Goal: Complete application form

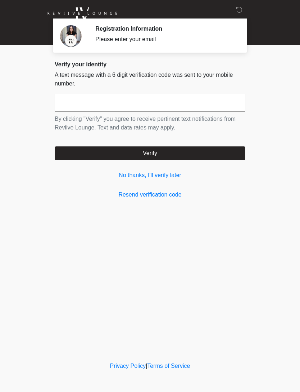
click at [130, 175] on link "No thanks, I'll verify later" at bounding box center [150, 175] width 191 height 9
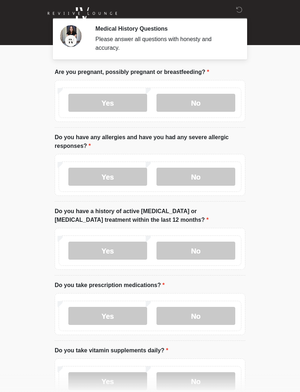
click at [209, 102] on label "No" at bounding box center [196, 103] width 79 height 18
click at [199, 174] on label "No" at bounding box center [196, 177] width 79 height 18
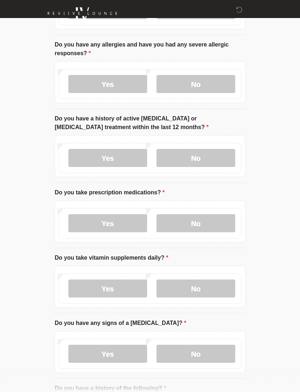
scroll to position [97, 0]
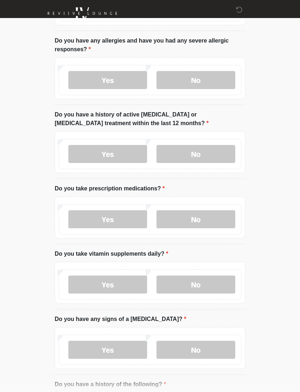
click at [195, 156] on label "No" at bounding box center [196, 154] width 79 height 18
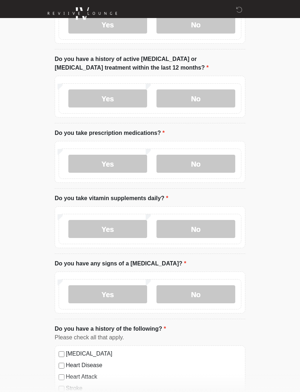
scroll to position [159, 0]
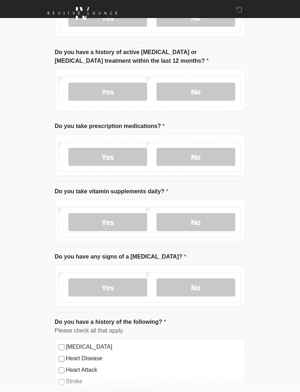
click at [106, 156] on label "Yes" at bounding box center [107, 157] width 79 height 18
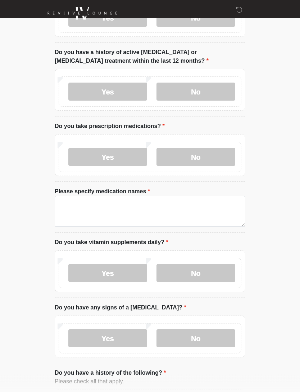
scroll to position [159, 0]
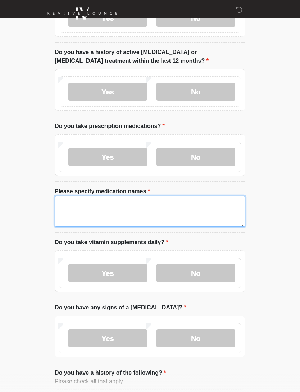
click at [67, 202] on textarea "Please specify medication names" at bounding box center [150, 211] width 191 height 31
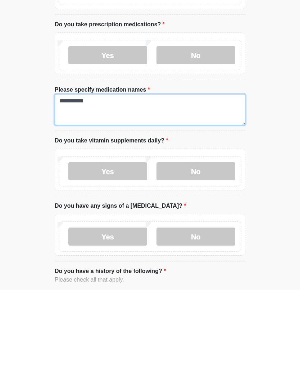
type textarea "**********"
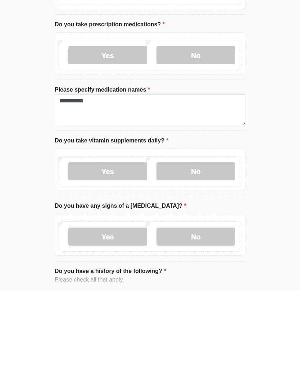
click at [200, 264] on label "No" at bounding box center [196, 273] width 79 height 18
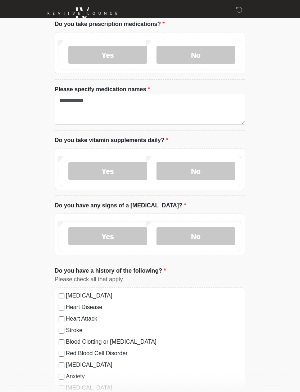
click at [191, 175] on label "No" at bounding box center [196, 171] width 79 height 18
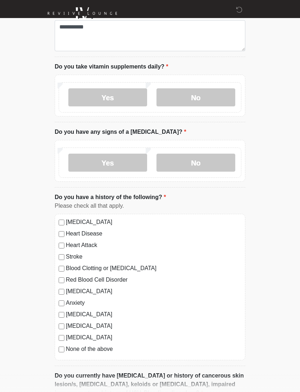
scroll to position [342, 0]
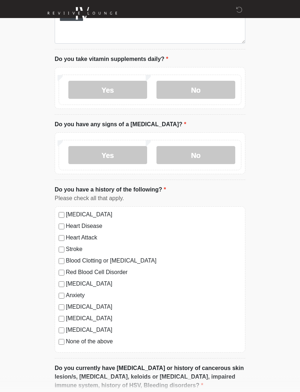
click at [190, 155] on label "No" at bounding box center [196, 155] width 79 height 18
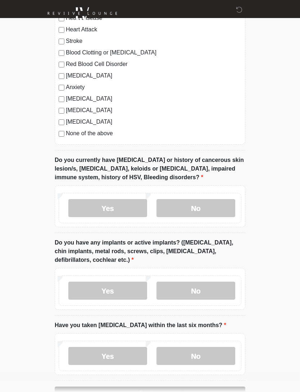
scroll to position [572, 0]
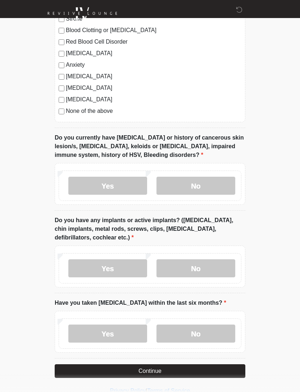
click at [186, 186] on label "No" at bounding box center [196, 186] width 79 height 18
click at [212, 265] on label "No" at bounding box center [196, 268] width 79 height 18
click at [187, 325] on label "No" at bounding box center [196, 333] width 79 height 18
click at [141, 364] on button "Continue" at bounding box center [150, 371] width 191 height 14
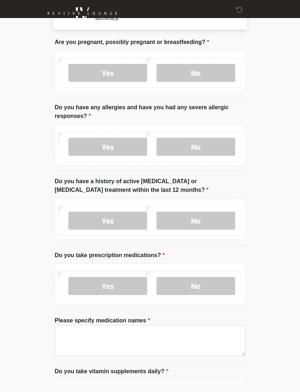
scroll to position [0, 0]
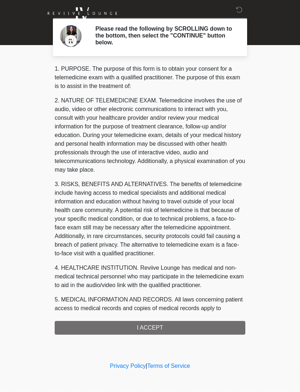
click at [138, 325] on div "1. PURPOSE. The purpose of this form is to obtain your consent for a telemedici…" at bounding box center [150, 199] width 191 height 270
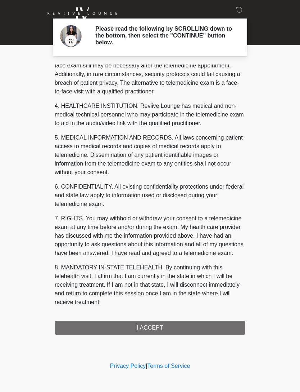
scroll to position [170, 0]
click at [149, 321] on button "I ACCEPT" at bounding box center [150, 328] width 191 height 14
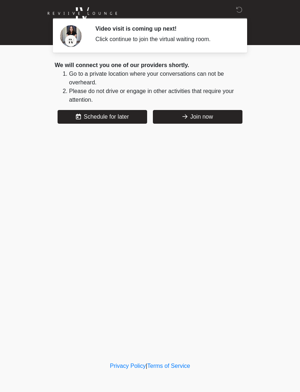
click at [177, 118] on button "Join now" at bounding box center [198, 117] width 90 height 14
